Goal: Information Seeking & Learning: Learn about a topic

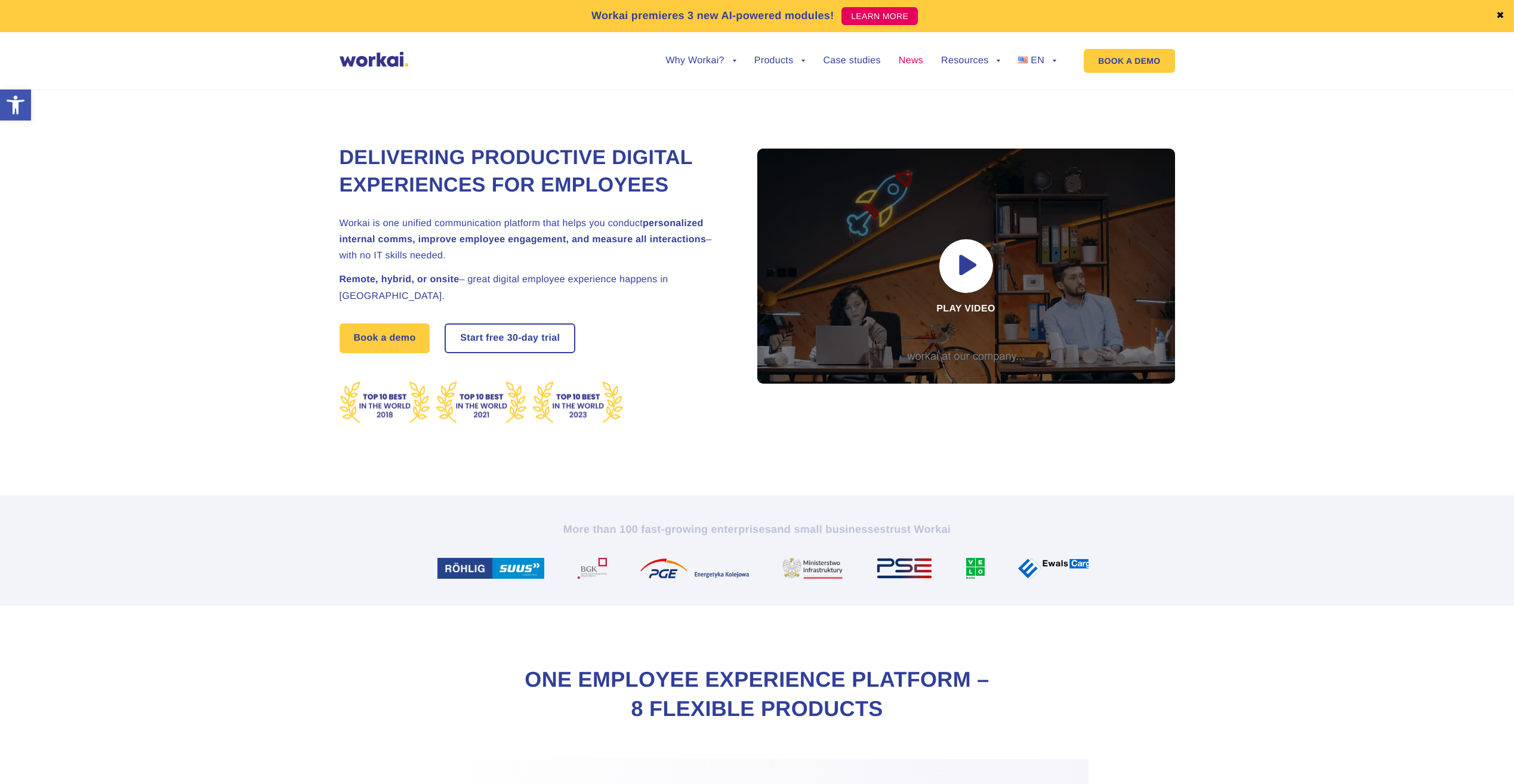
click at [910, 64] on link "News" at bounding box center [911, 61] width 24 height 10
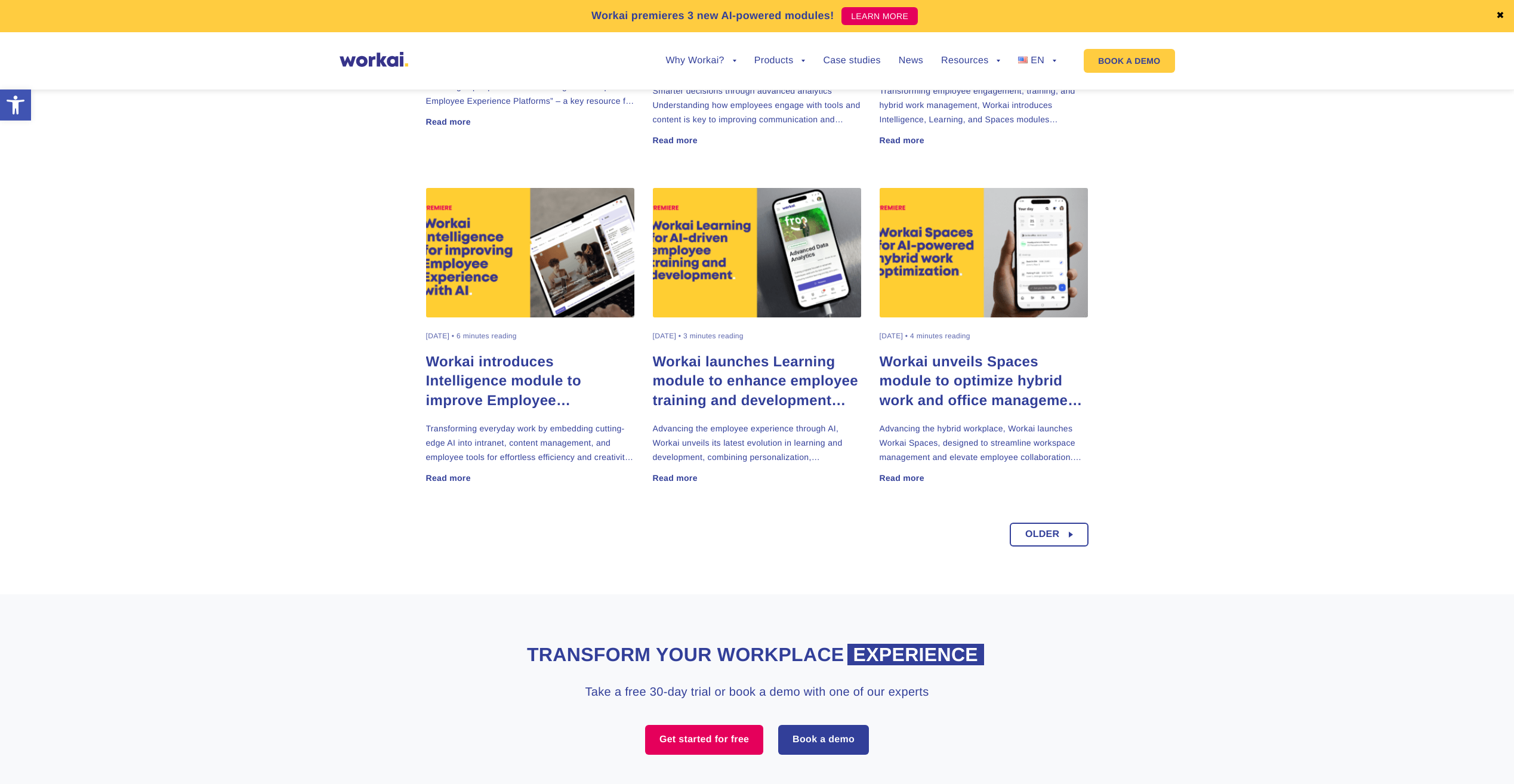
scroll to position [927, 0]
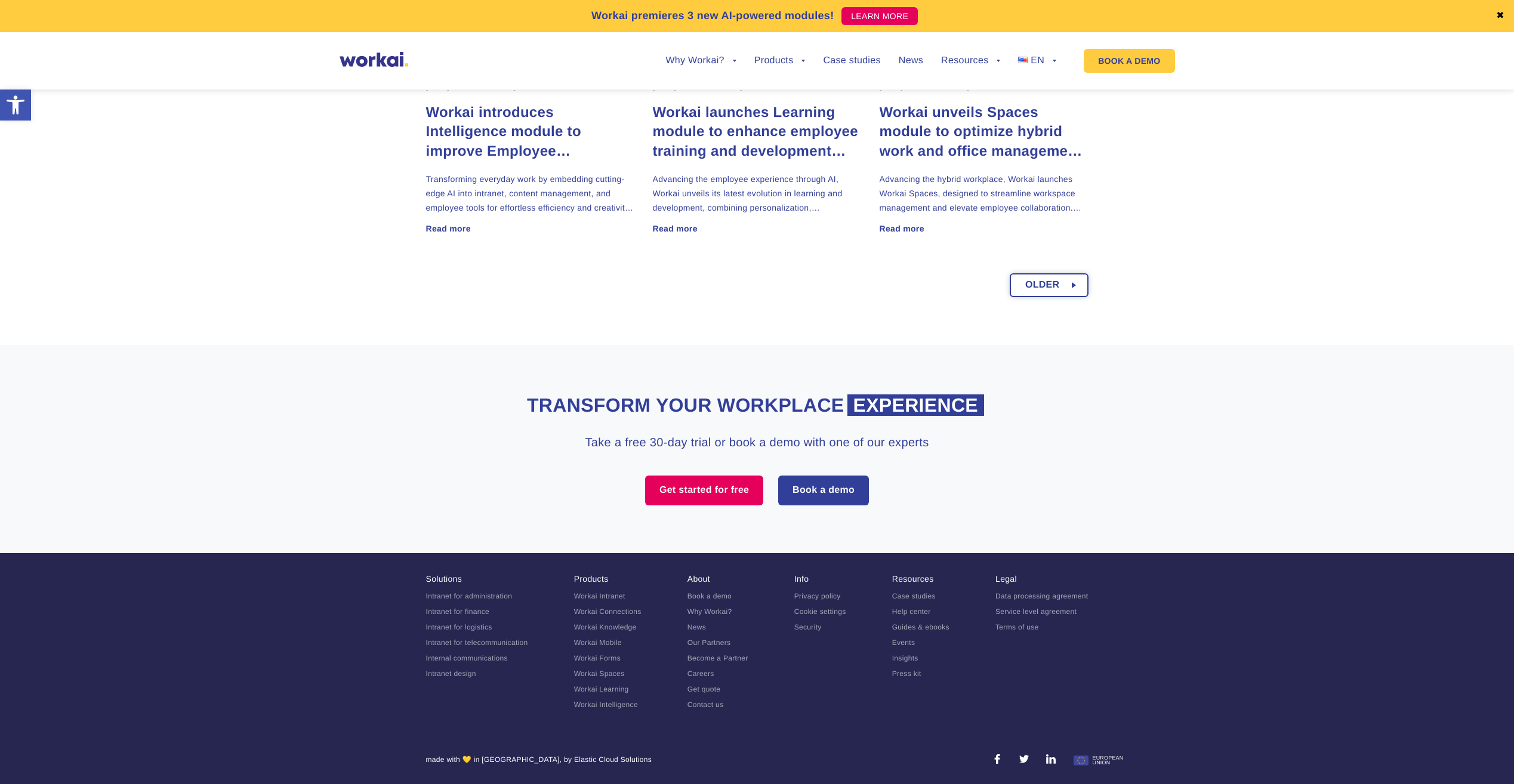
click at [1031, 286] on span "Older" at bounding box center [1042, 285] width 35 height 21
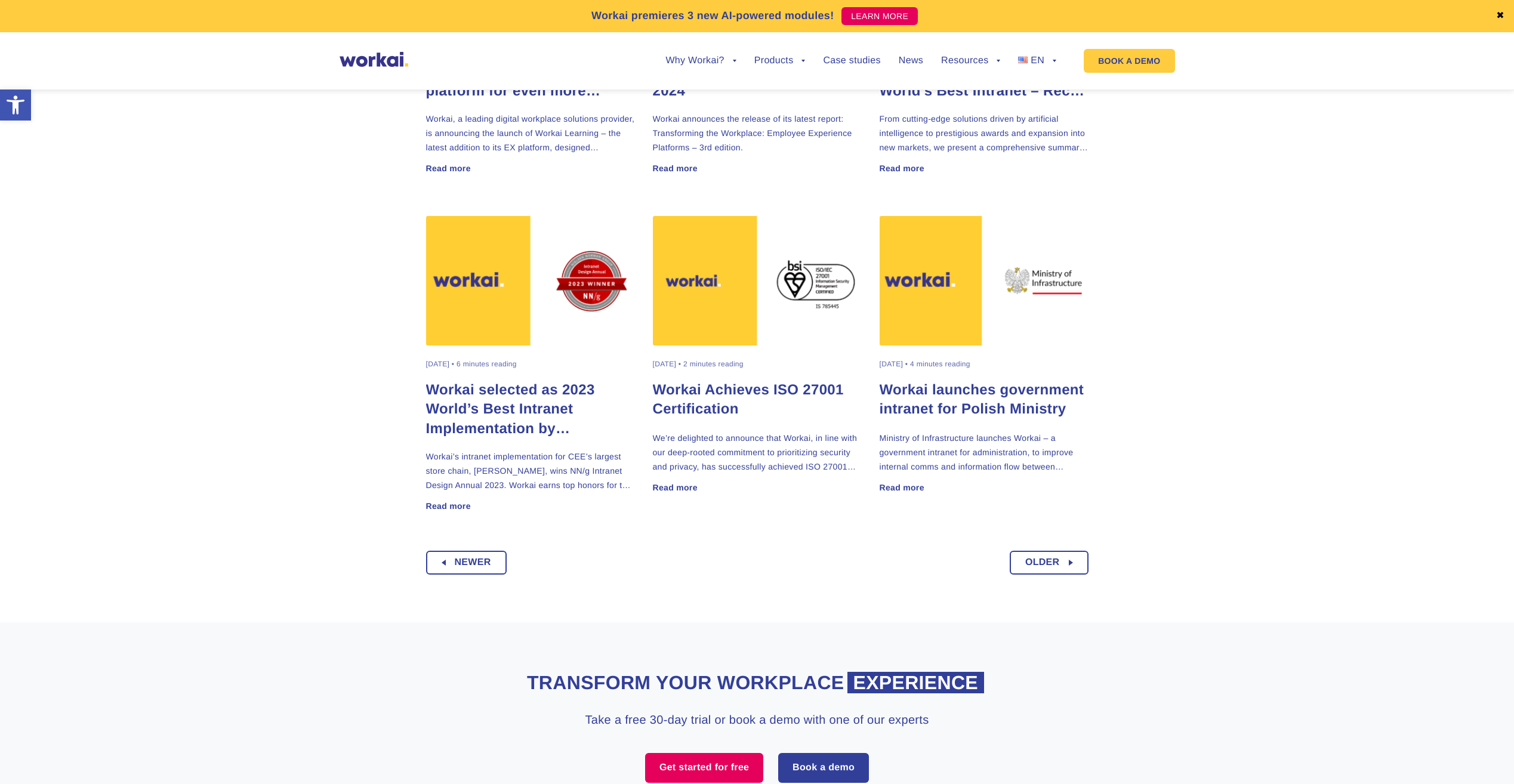
scroll to position [927, 0]
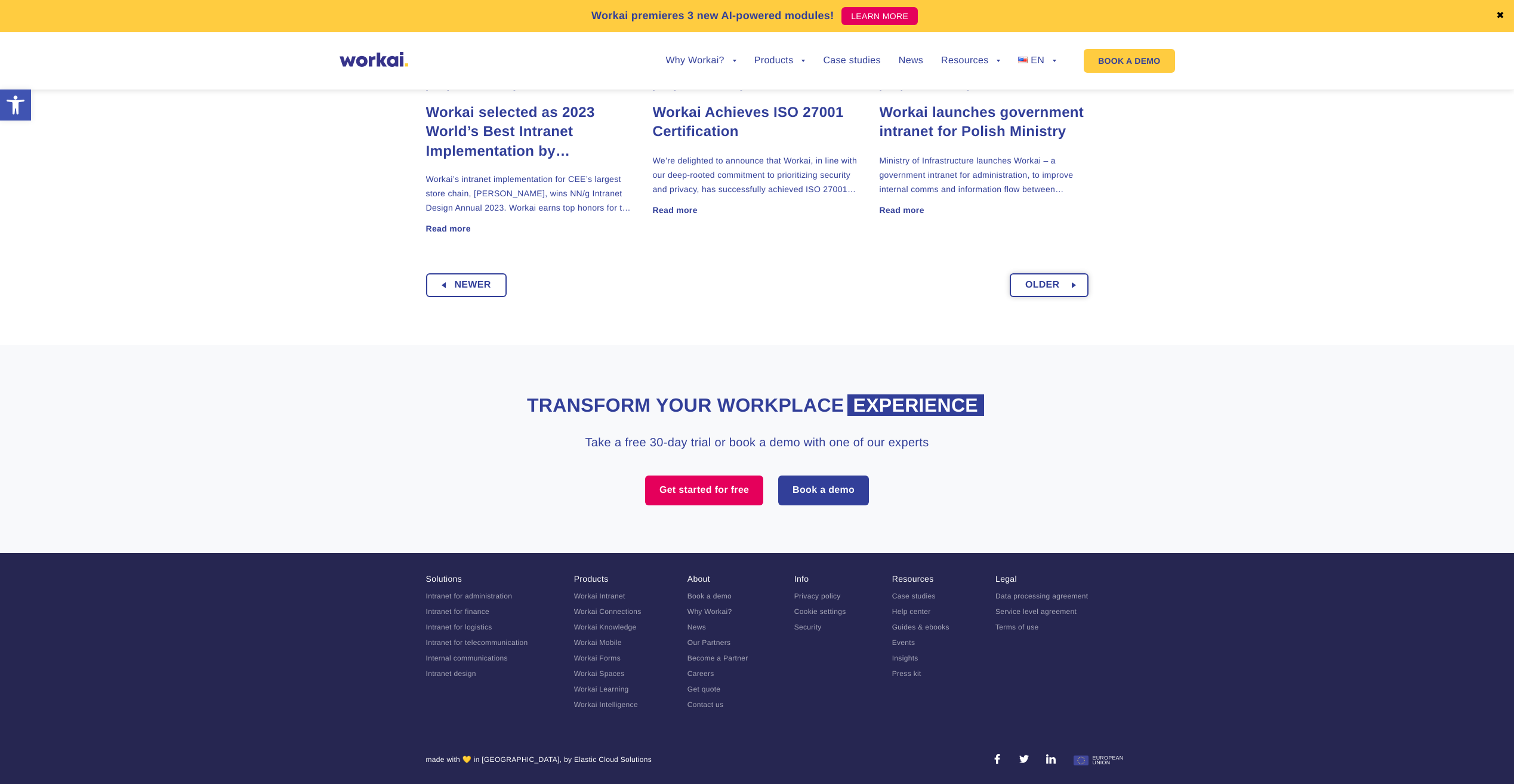
click at [1042, 287] on span "Older" at bounding box center [1042, 285] width 35 height 21
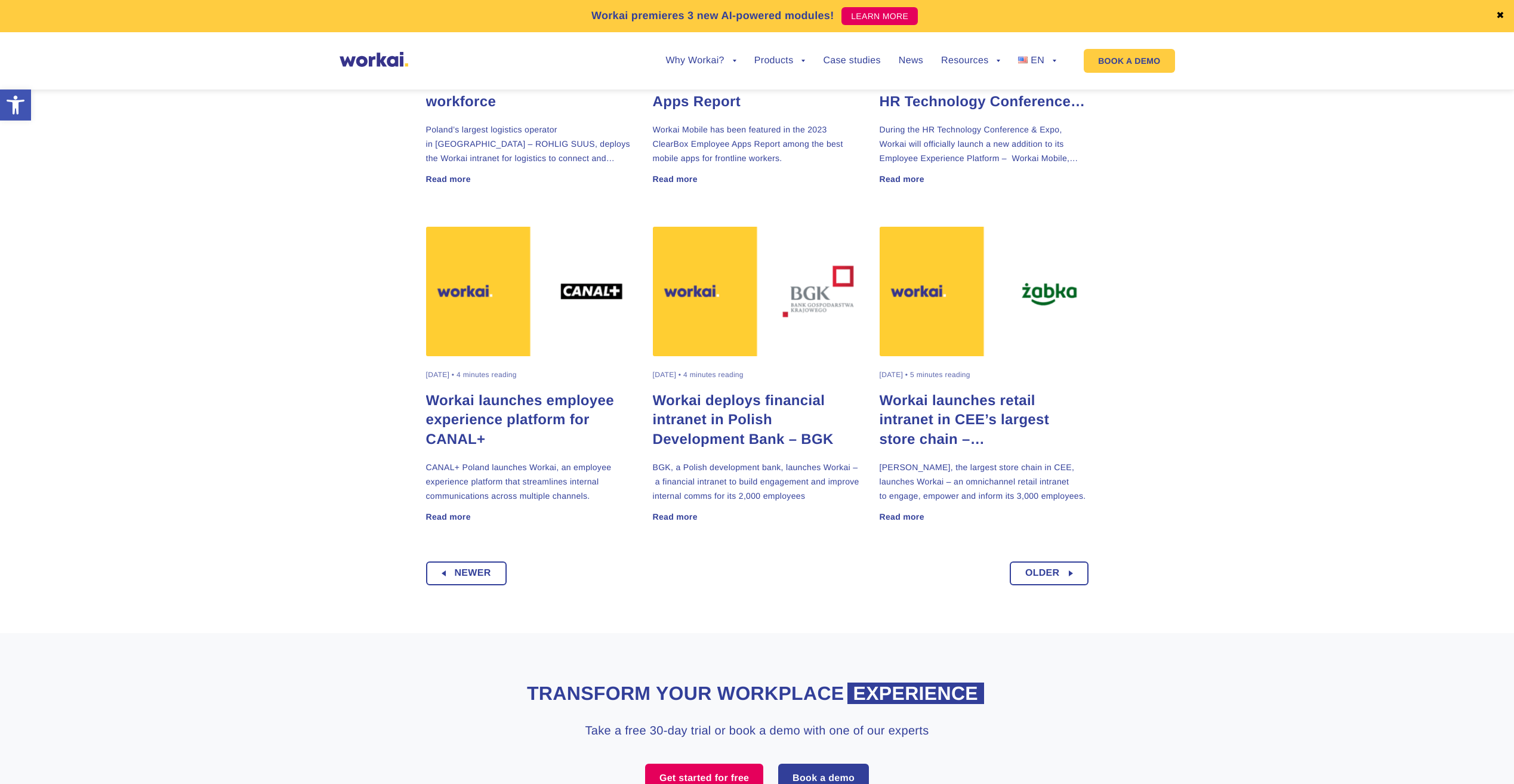
scroll to position [927, 0]
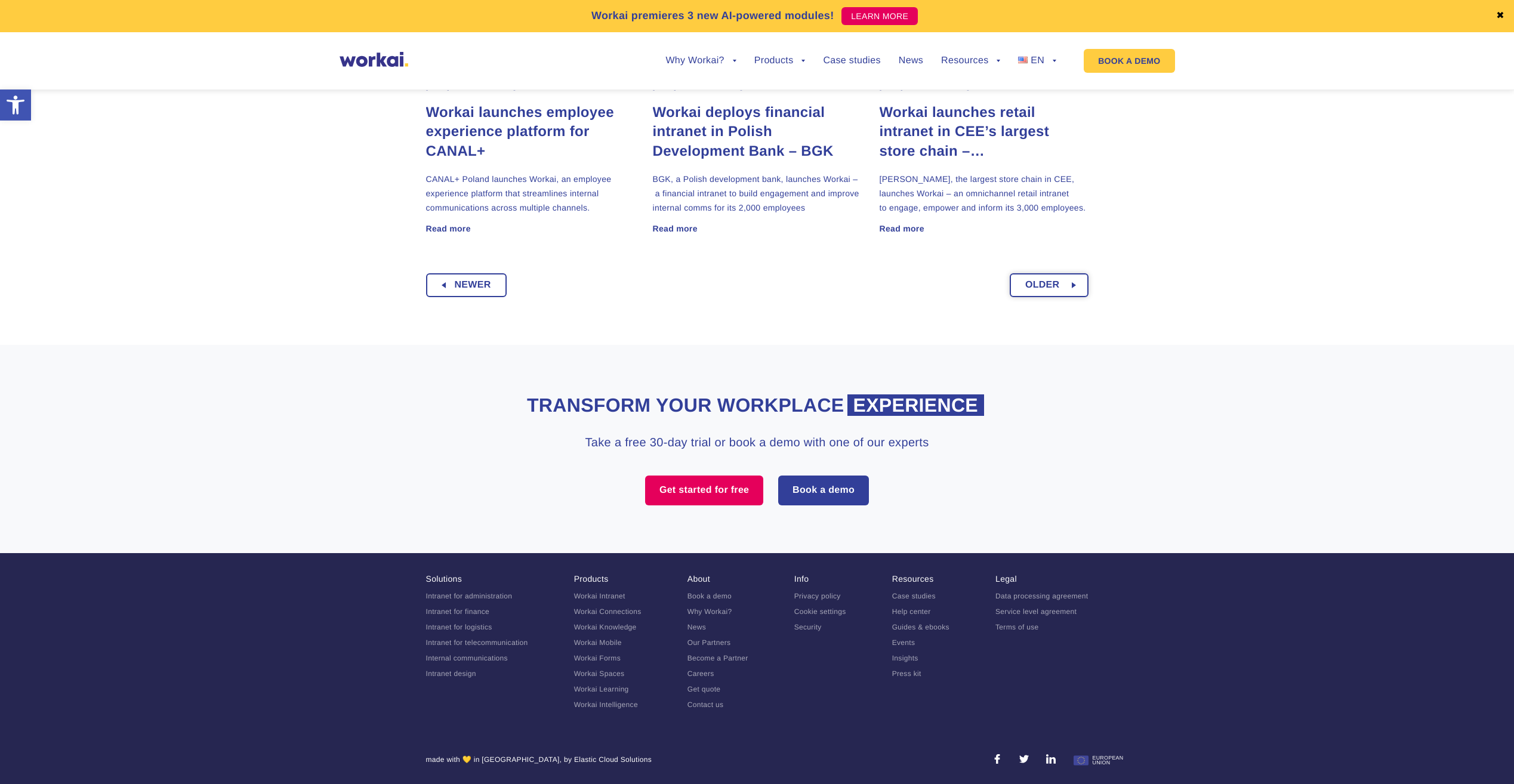
click at [1055, 286] on span "Older" at bounding box center [1042, 285] width 35 height 21
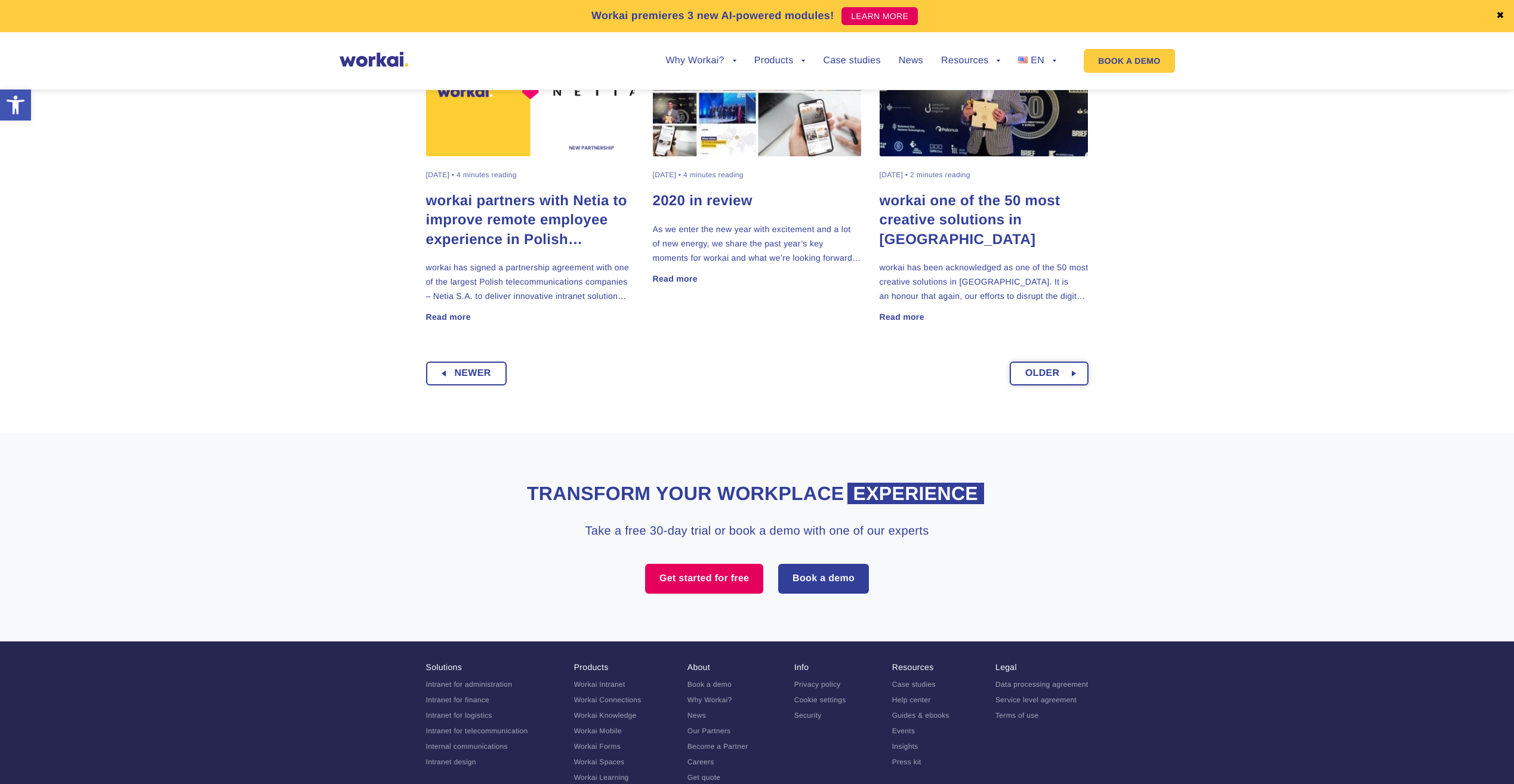
scroll to position [927, 0]
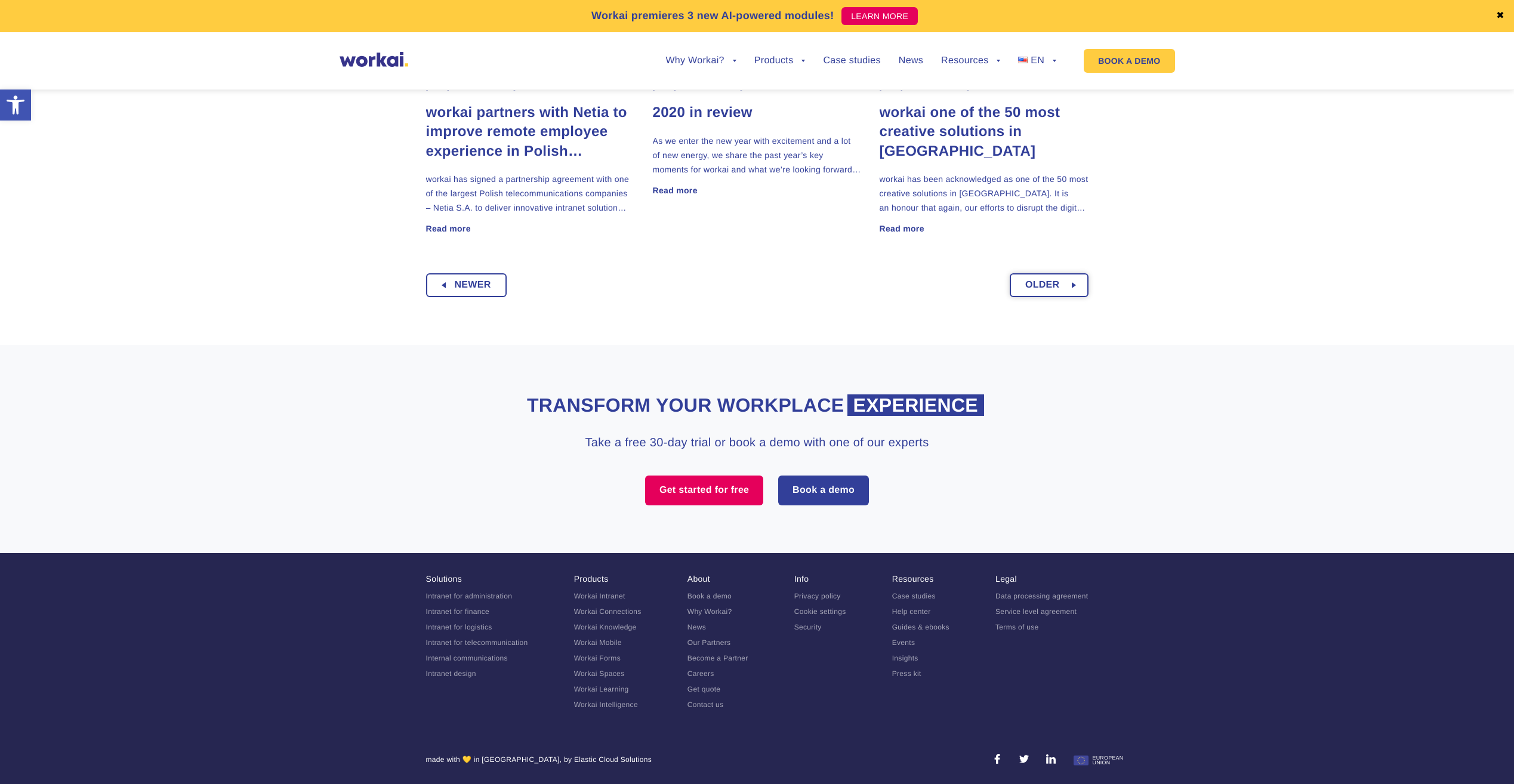
click at [1041, 275] on span "Older" at bounding box center [1042, 285] width 35 height 21
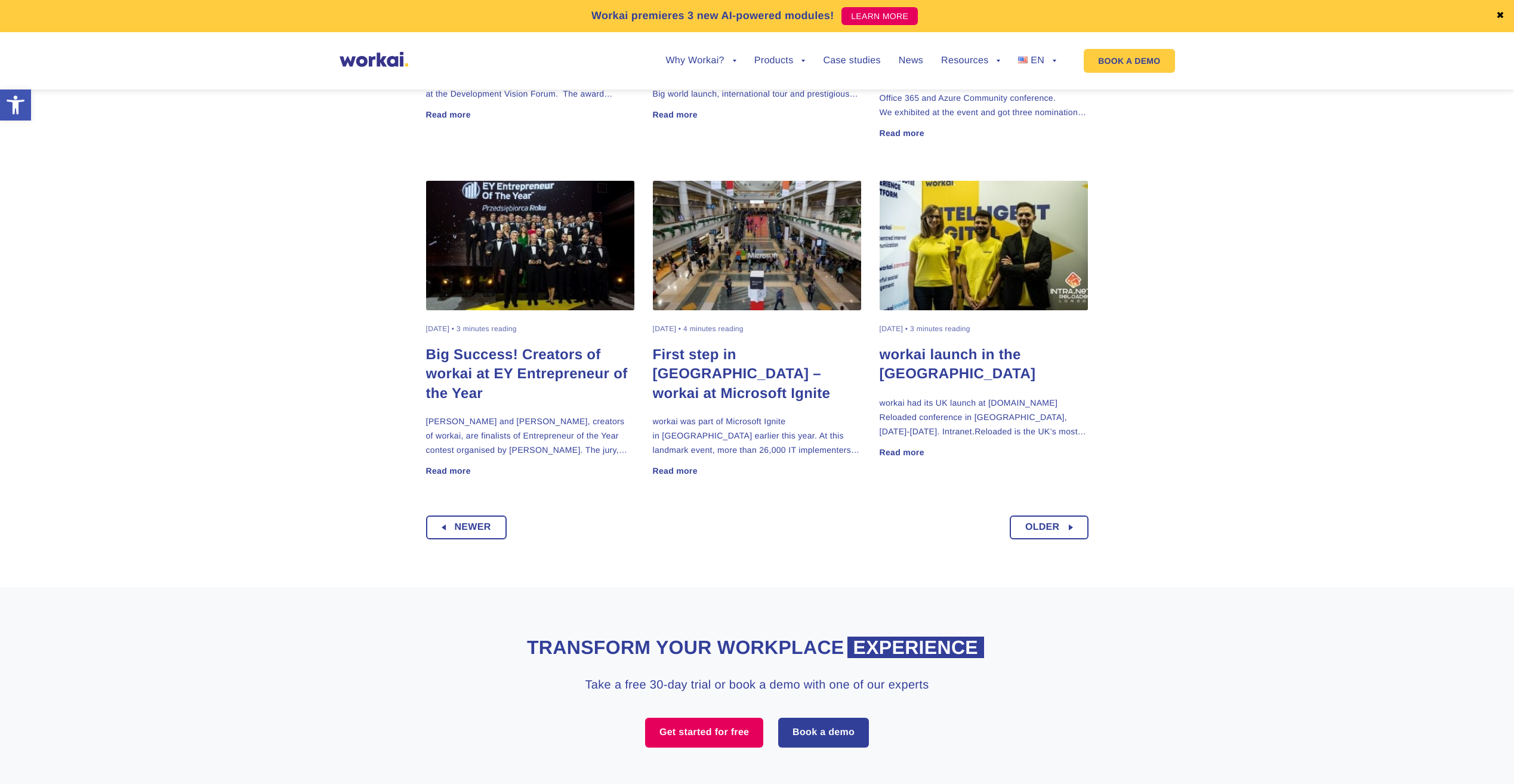
scroll to position [927, 0]
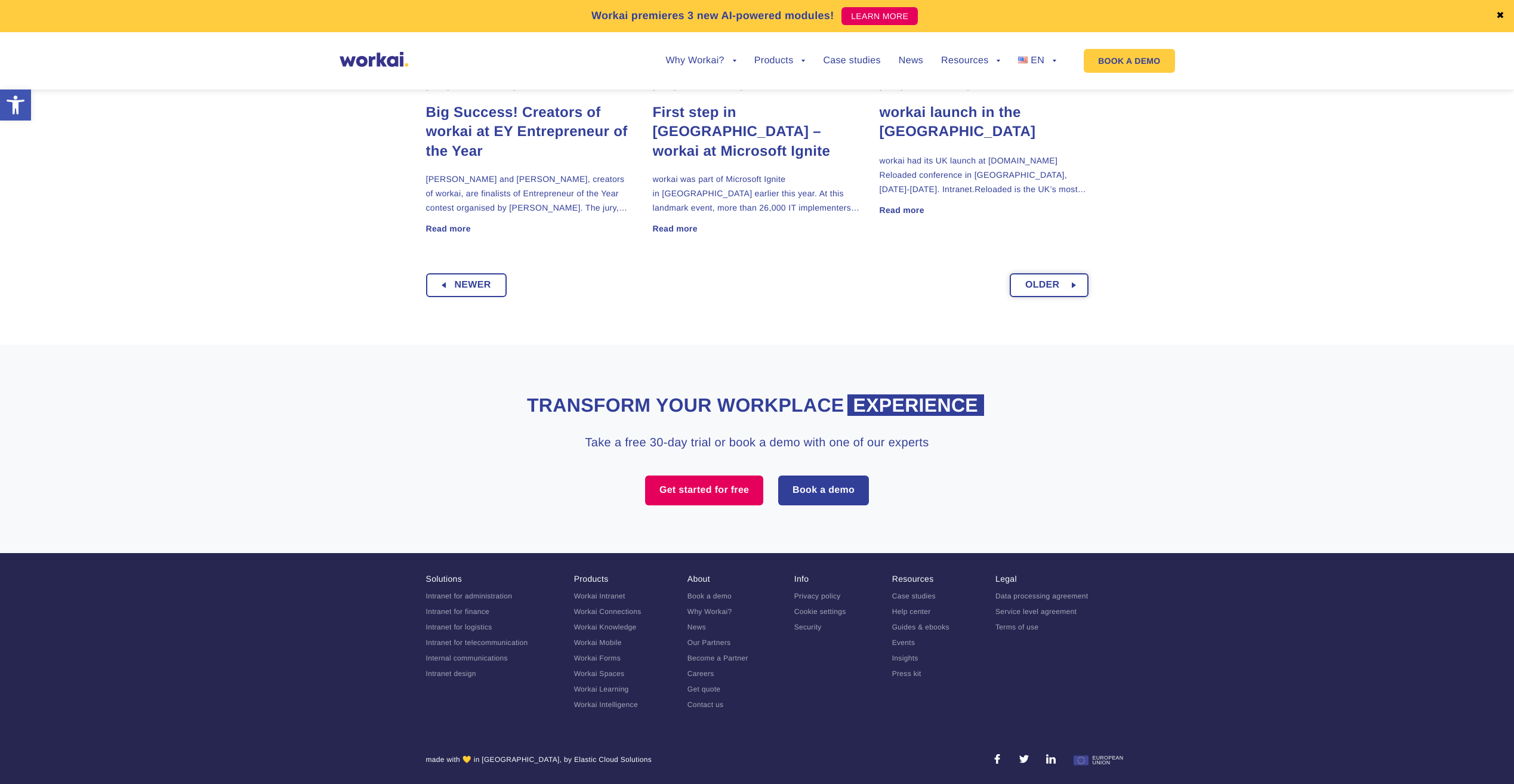
click at [1042, 282] on span "Older" at bounding box center [1042, 285] width 35 height 21
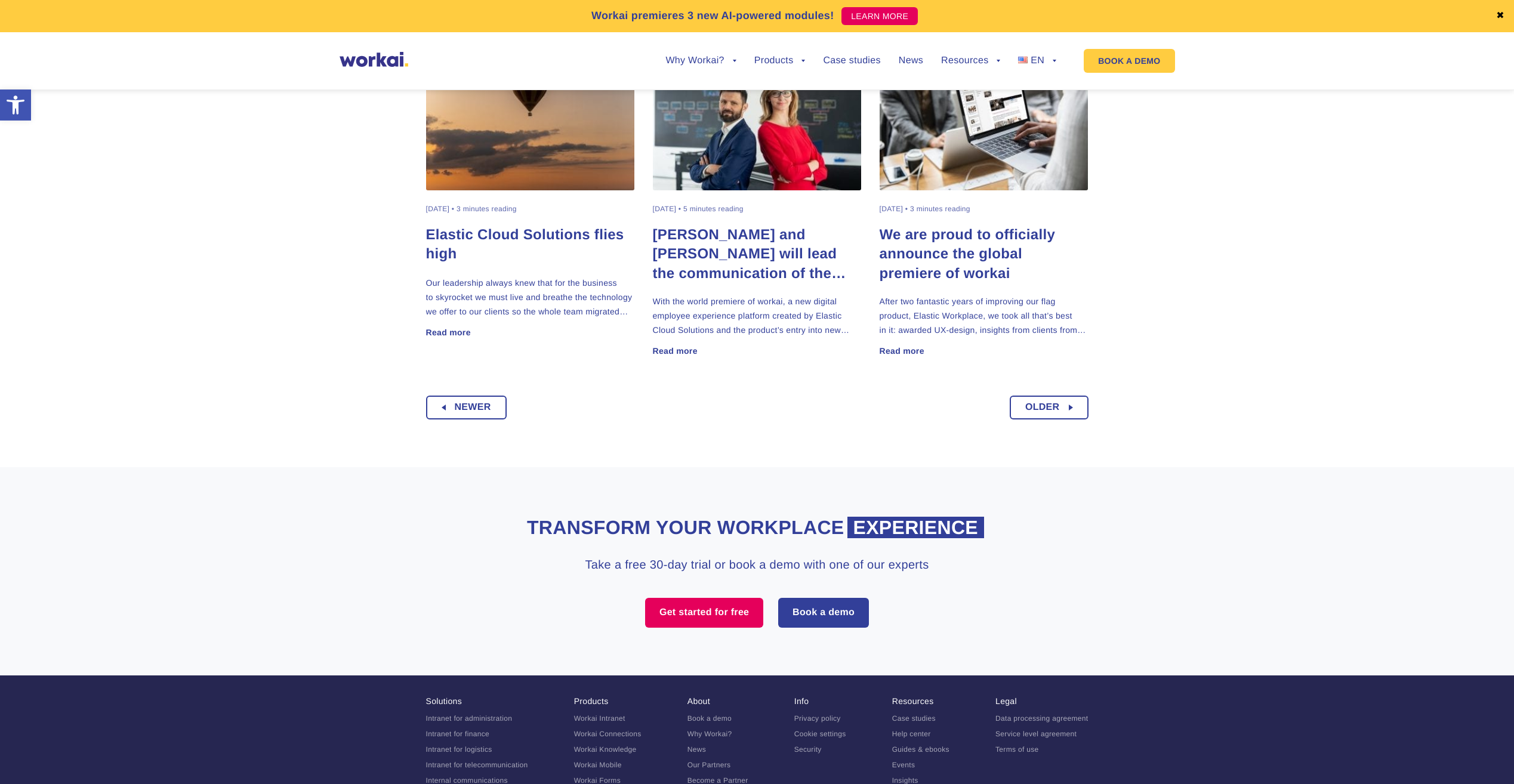
scroll to position [927, 0]
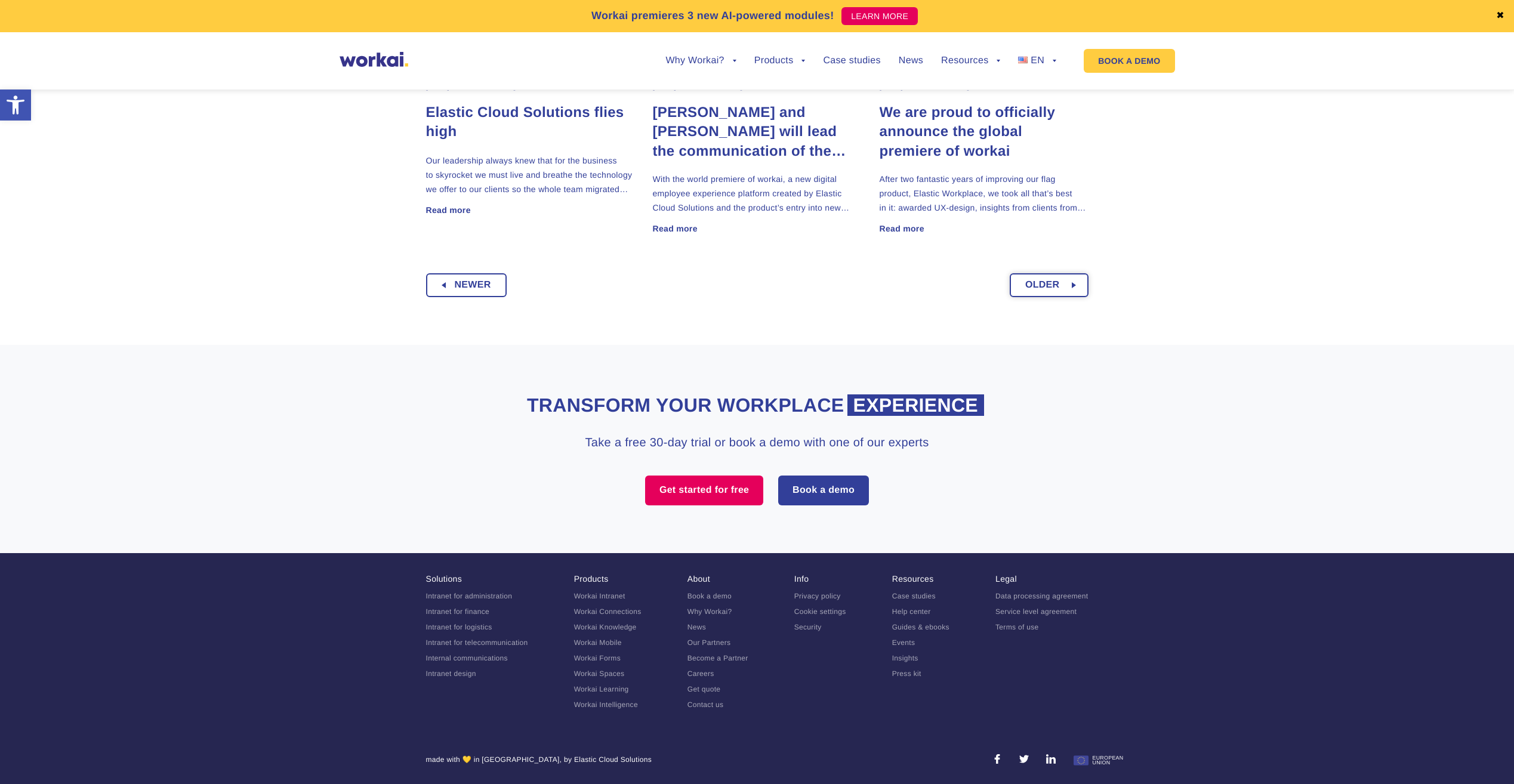
click at [1043, 290] on span "Older" at bounding box center [1042, 285] width 35 height 21
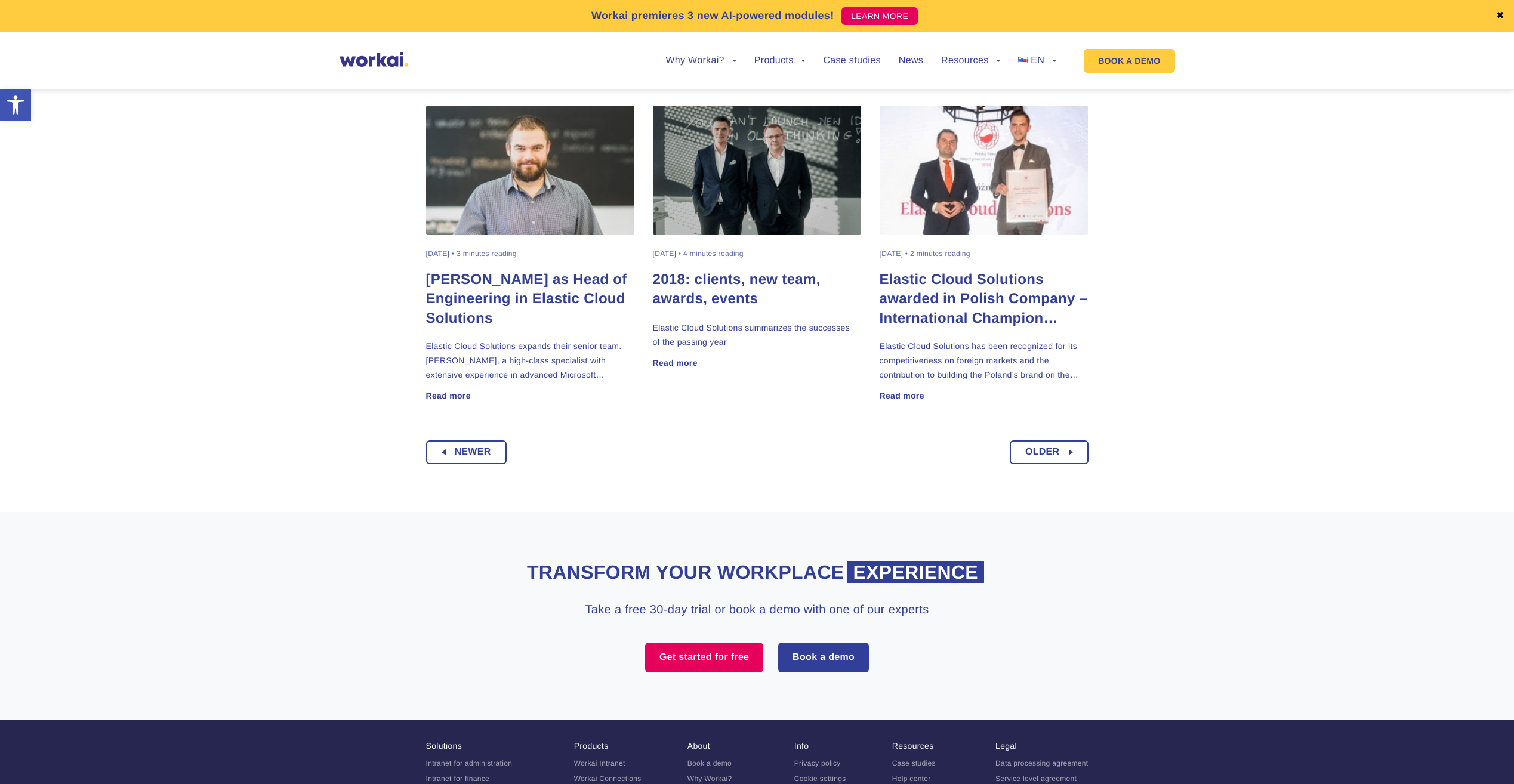
scroll to position [927, 0]
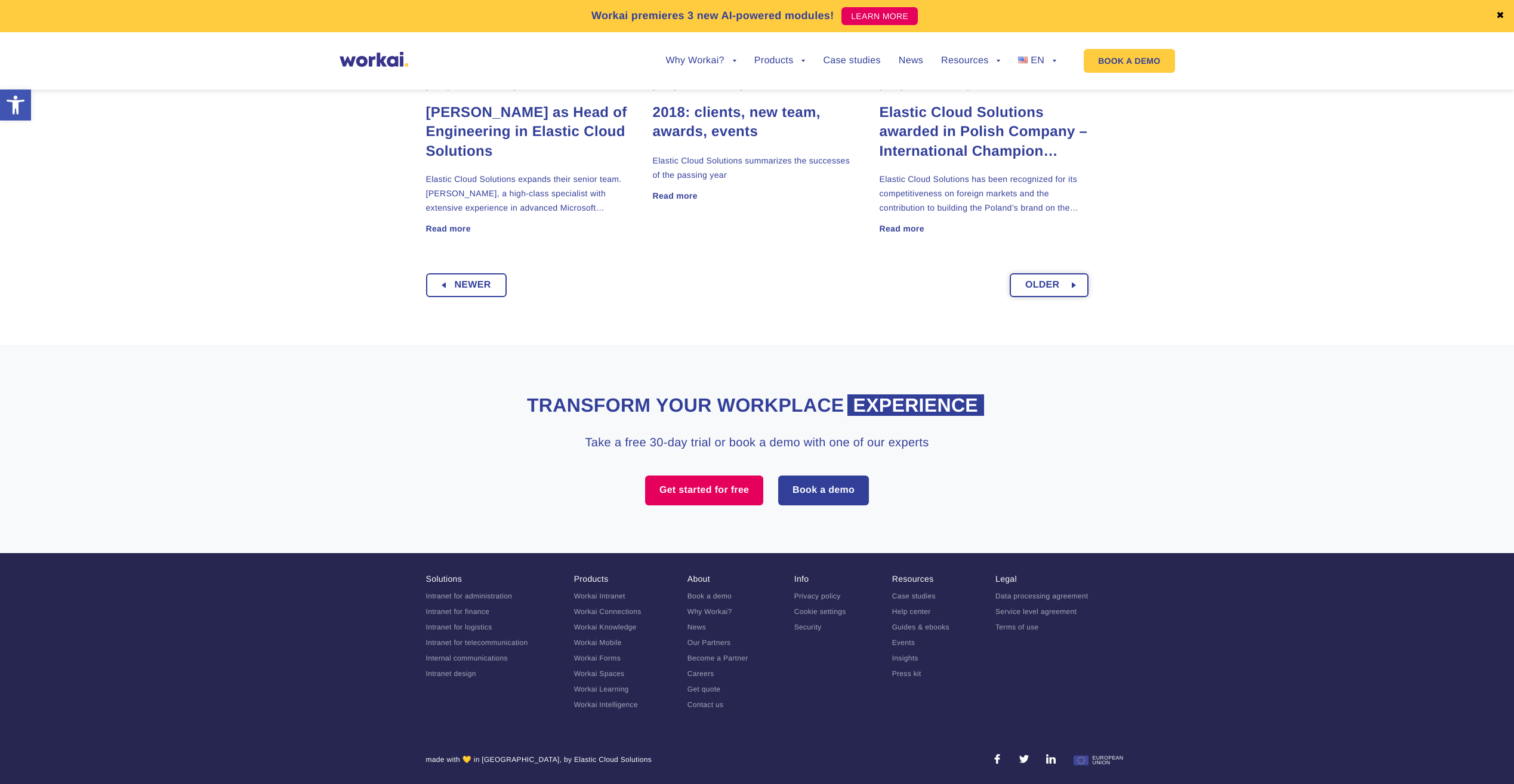
click at [1064, 289] on link "Older" at bounding box center [1049, 285] width 79 height 24
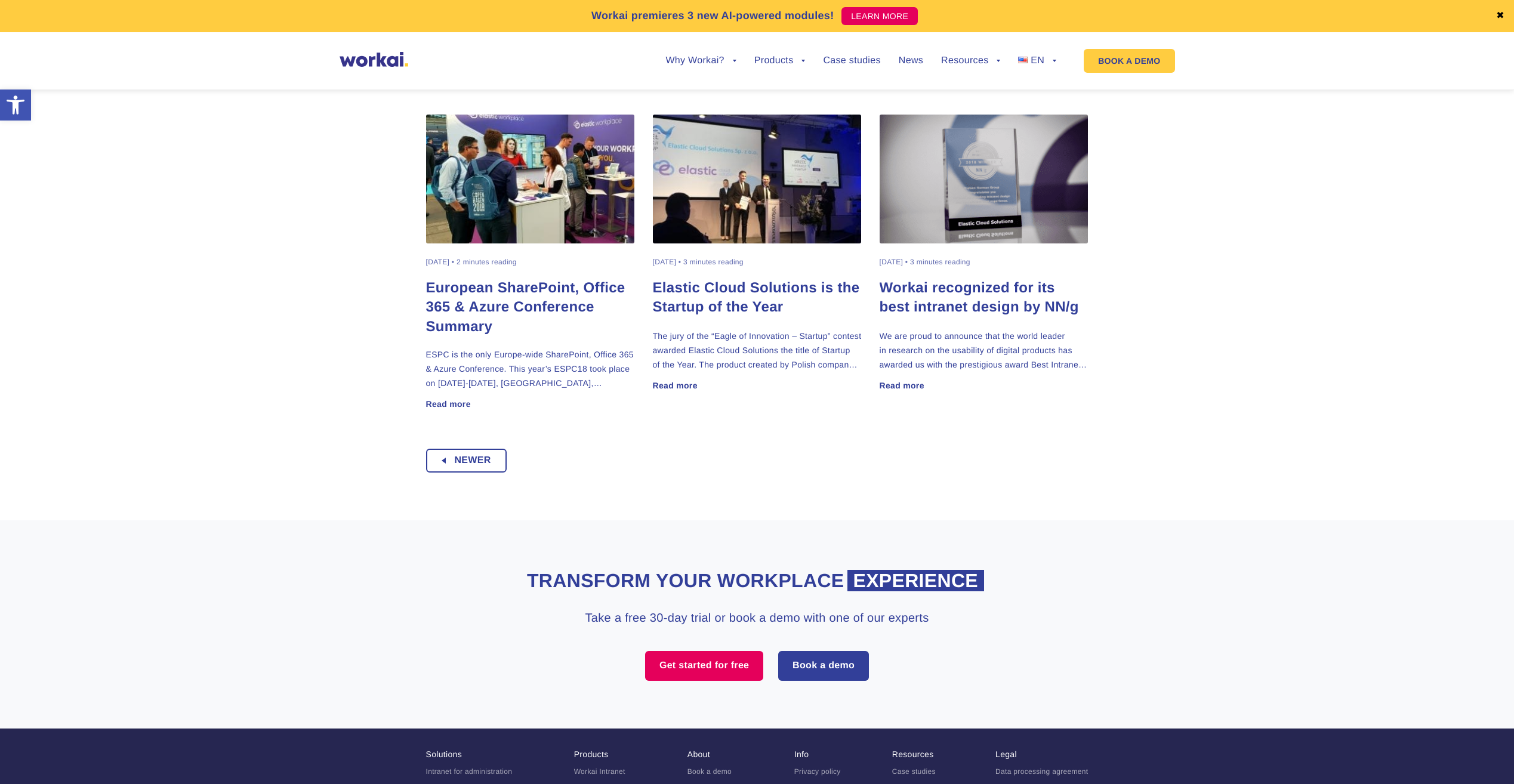
scroll to position [411, 0]
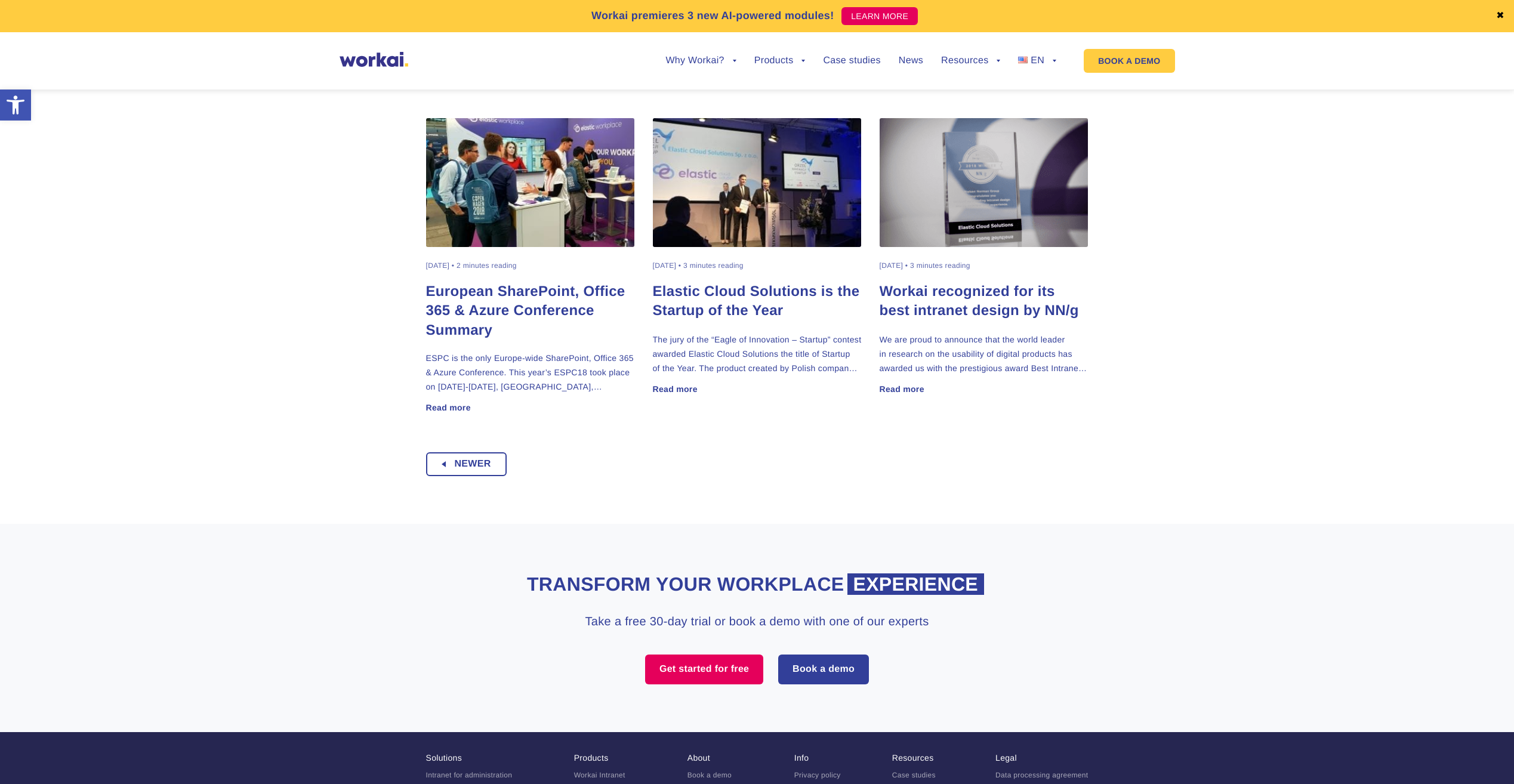
drag, startPoint x: 881, startPoint y: 266, endPoint x: 892, endPoint y: 267, distance: 11.0
click at [892, 267] on div "[DATE] • 3 minutes reading" at bounding box center [925, 265] width 91 height 8
